Goal: Information Seeking & Learning: Learn about a topic

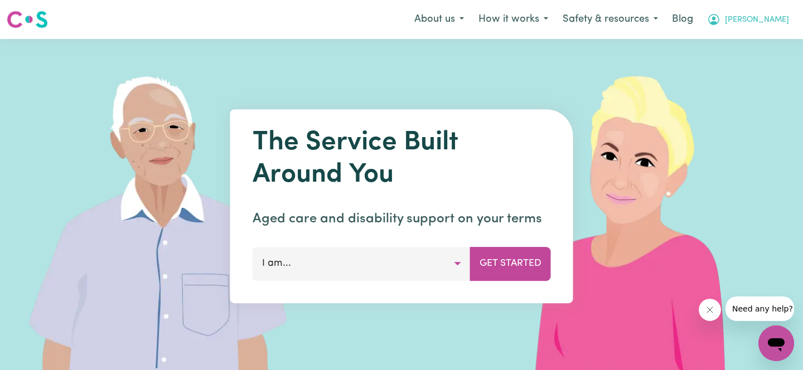
click at [762, 11] on button "[PERSON_NAME]" at bounding box center [748, 19] width 96 height 23
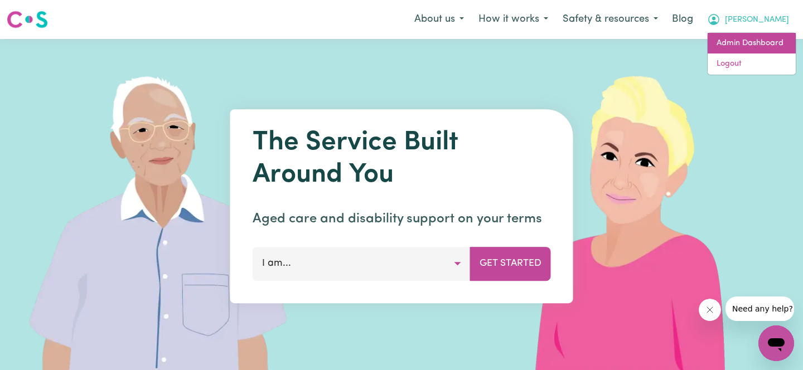
click at [721, 42] on link "Admin Dashboard" at bounding box center [752, 43] width 88 height 21
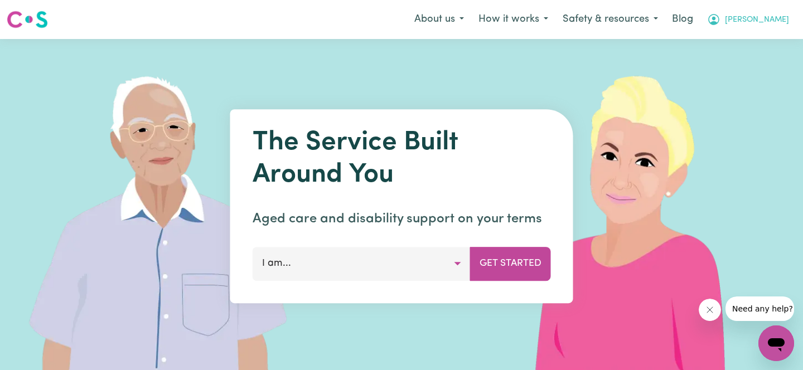
click at [721, 25] on icon "My Account" at bounding box center [713, 19] width 13 height 13
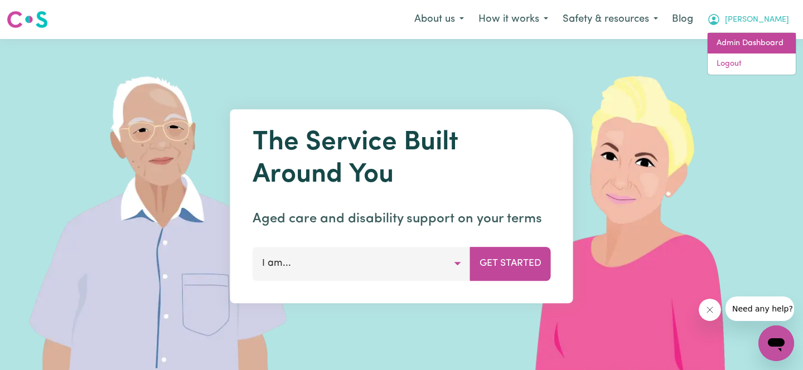
click at [752, 44] on link "Admin Dashboard" at bounding box center [752, 43] width 88 height 21
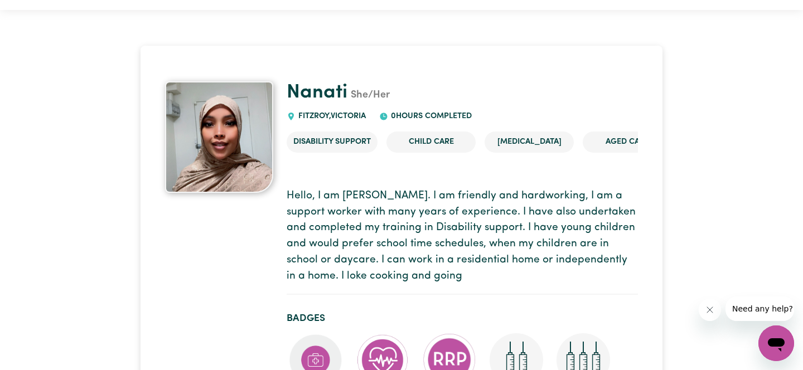
scroll to position [33, 0]
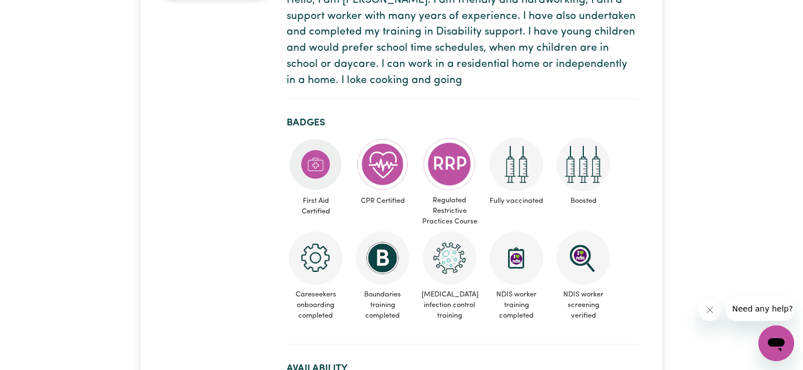
scroll to position [0, 0]
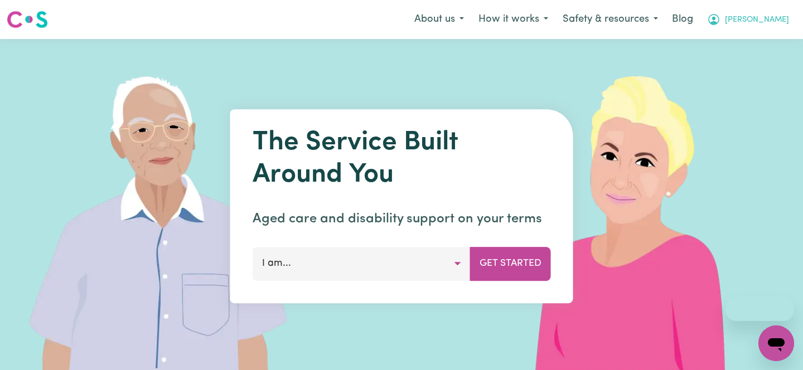
click at [769, 18] on button "[PERSON_NAME]" at bounding box center [748, 19] width 96 height 23
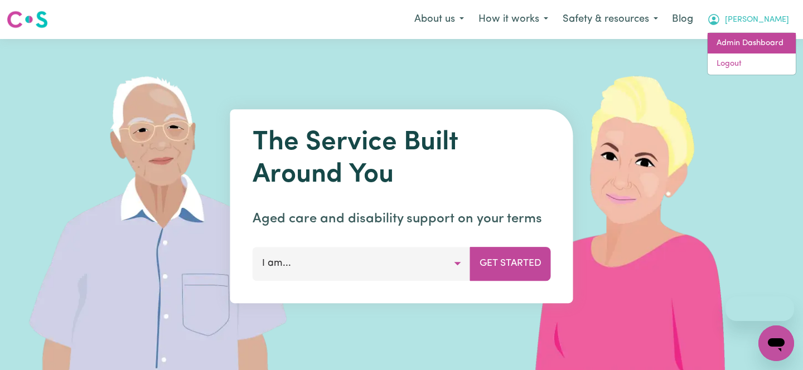
click at [764, 45] on link "Admin Dashboard" at bounding box center [752, 43] width 88 height 21
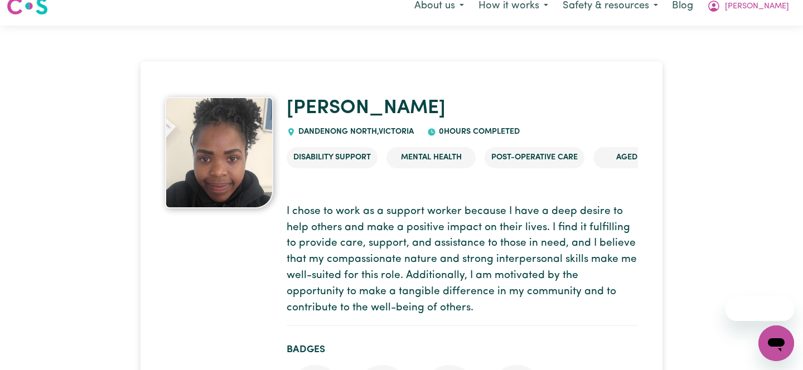
scroll to position [27, 0]
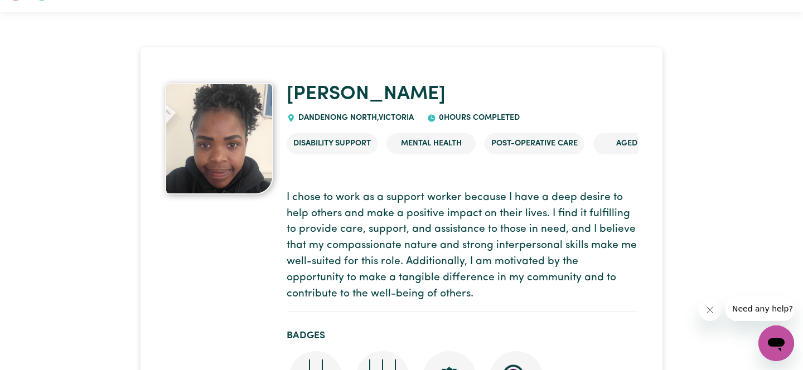
click at [294, 239] on p "I chose to work as a support worker because I have a deep desire to help others…" at bounding box center [462, 246] width 351 height 113
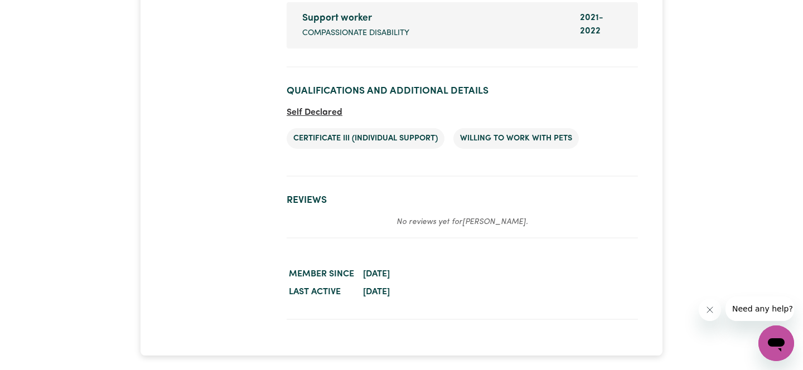
scroll to position [2079, 0]
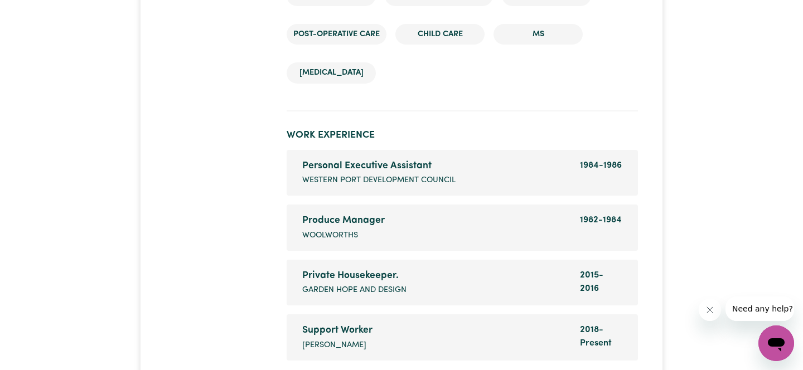
scroll to position [2012, 0]
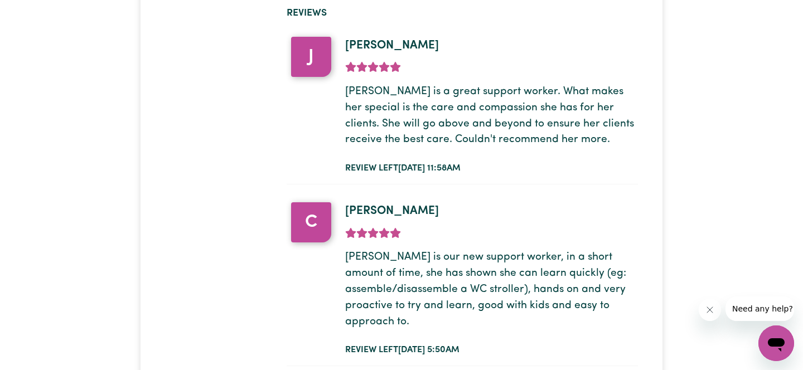
scroll to position [2539, 0]
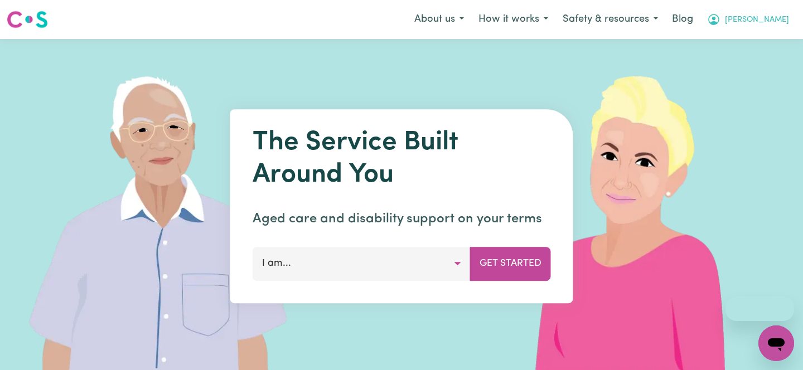
click at [721, 22] on icon "My Account" at bounding box center [713, 19] width 13 height 13
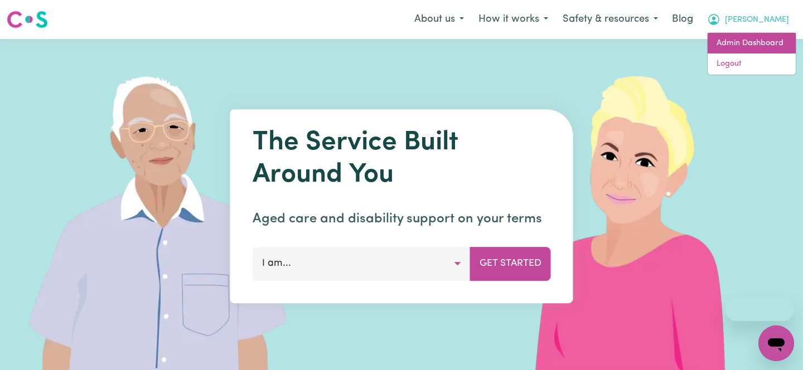
click at [763, 44] on link "Admin Dashboard" at bounding box center [752, 43] width 88 height 21
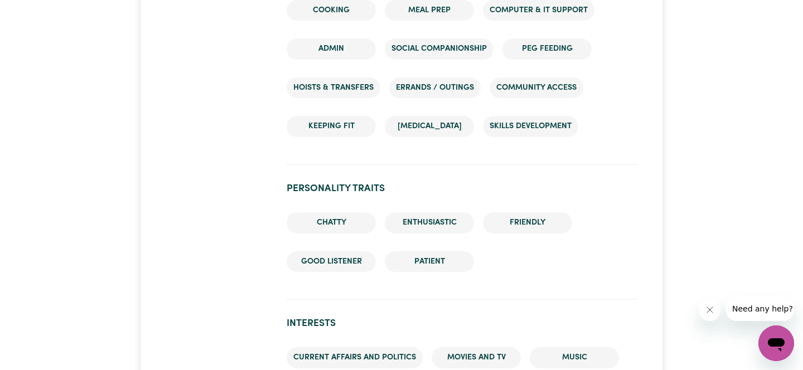
scroll to position [1475, 0]
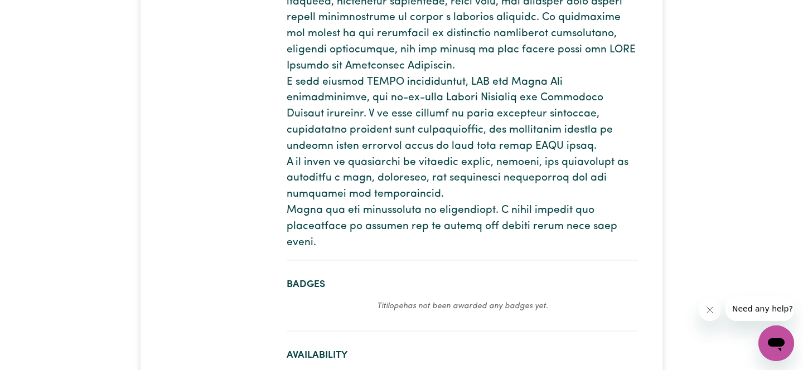
scroll to position [400, 0]
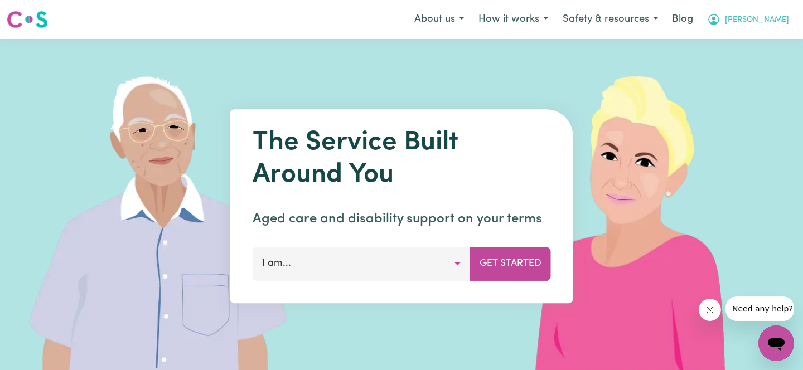
click at [767, 29] on button "[PERSON_NAME]" at bounding box center [748, 19] width 96 height 23
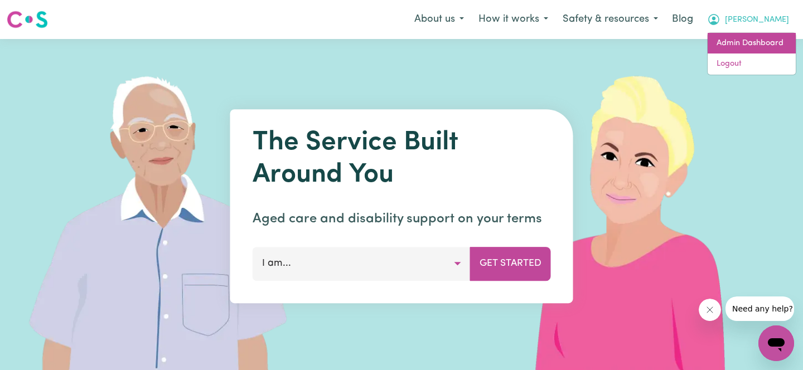
click at [766, 36] on link "Admin Dashboard" at bounding box center [752, 43] width 88 height 21
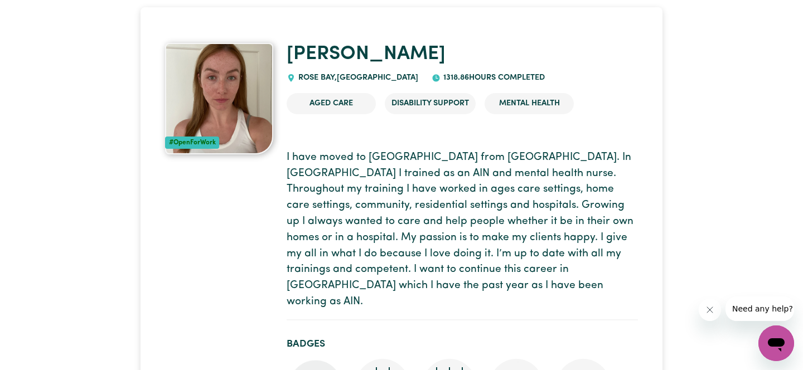
scroll to position [174, 0]
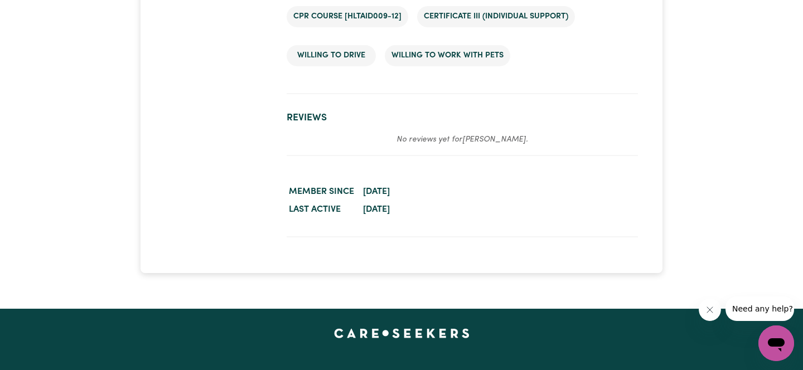
scroll to position [2513, 0]
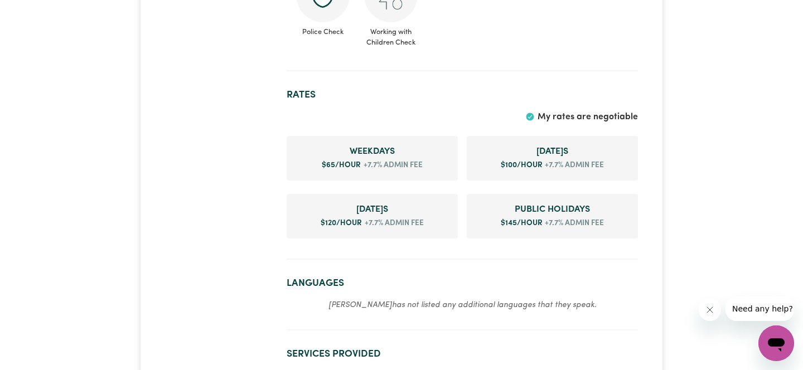
scroll to position [1106, 0]
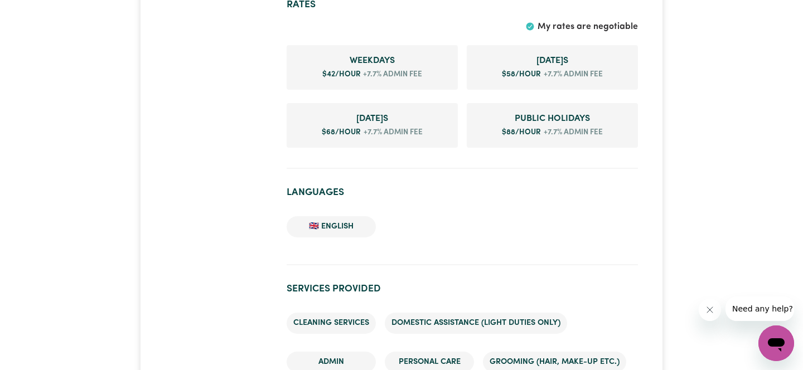
scroll to position [683, 0]
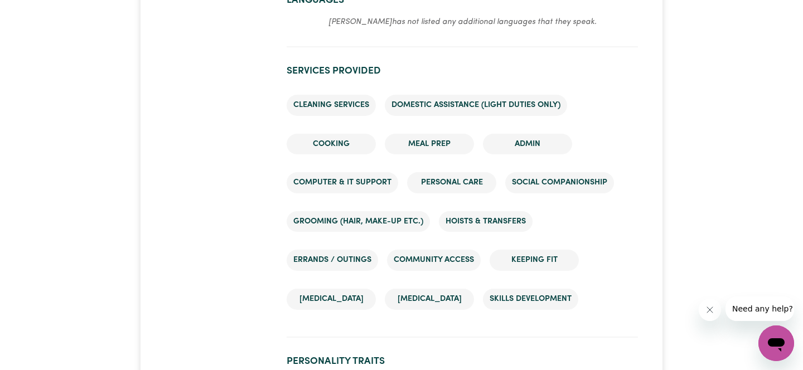
scroll to position [1354, 0]
